Goal: Task Accomplishment & Management: Manage account settings

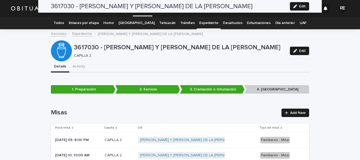
scroll to position [817, 0]
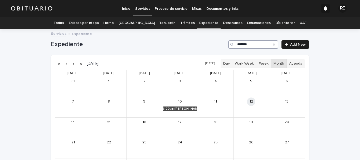
click at [251, 46] on input "*******" at bounding box center [253, 44] width 50 height 8
type input "*"
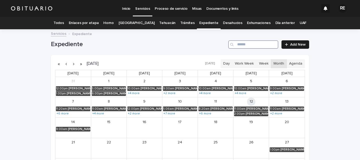
click at [250, 44] on input "Search" at bounding box center [253, 44] width 50 height 8
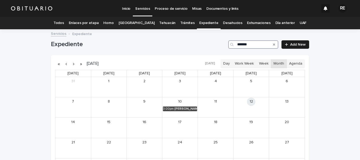
type input "*******"
click at [273, 45] on icon "Search" at bounding box center [274, 44] width 2 height 3
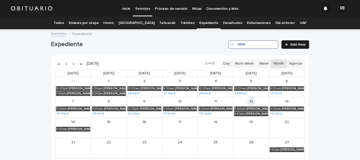
click at [247, 45] on input "Search" at bounding box center [253, 44] width 50 height 8
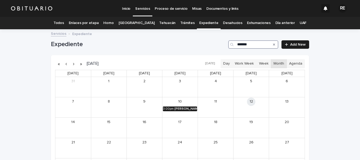
click at [179, 107] on div "[PERSON_NAME] Y [PERSON_NAME] DE LA [PERSON_NAME]" at bounding box center [185, 109] width 23 height 4
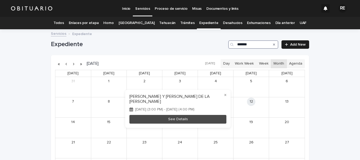
type input "*******"
click at [179, 107] on div "[DATE] (3:00 PM) - [DATE] (4:00 PM)" at bounding box center [177, 109] width 97 height 4
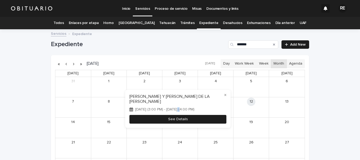
click at [194, 120] on button "See Details" at bounding box center [177, 119] width 97 height 9
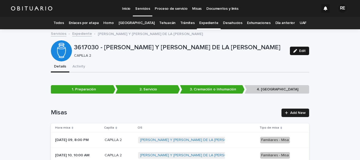
click at [299, 49] on span "Edit" at bounding box center [302, 51] width 7 height 4
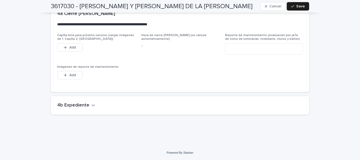
scroll to position [1379, 0]
click at [76, 105] on h2 "4b Expediente" at bounding box center [73, 105] width 32 height 6
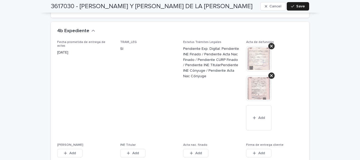
scroll to position [1484, 0]
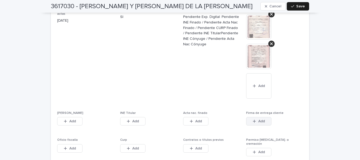
click at [267, 121] on button "Add" at bounding box center [258, 121] width 25 height 8
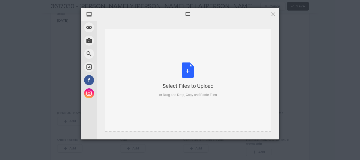
click at [188, 66] on div "Select Files to Upload or Drag and Drop, Copy and Paste Files" at bounding box center [188, 79] width 58 height 35
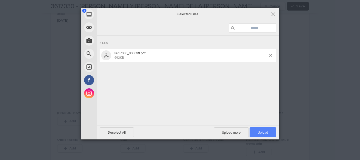
click at [256, 130] on span "Upload 1" at bounding box center [262, 132] width 27 height 10
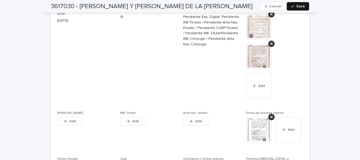
click at [297, 6] on span "Save" at bounding box center [300, 6] width 9 height 4
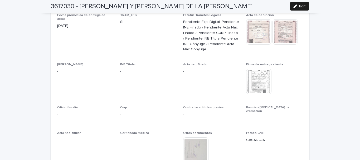
scroll to position [1311, 0]
